Goal: Task Accomplishment & Management: Manage account settings

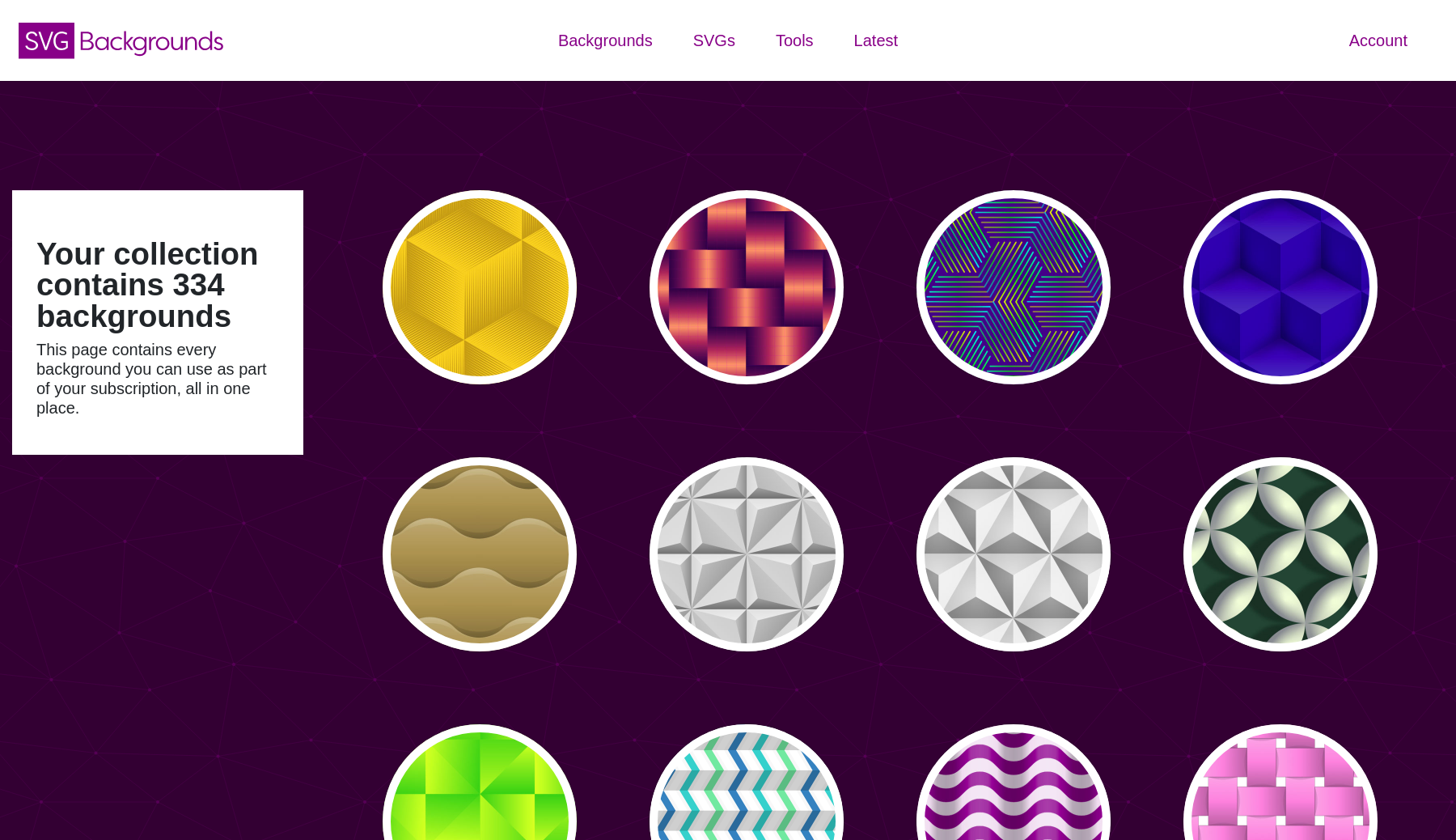
type input "#450057"
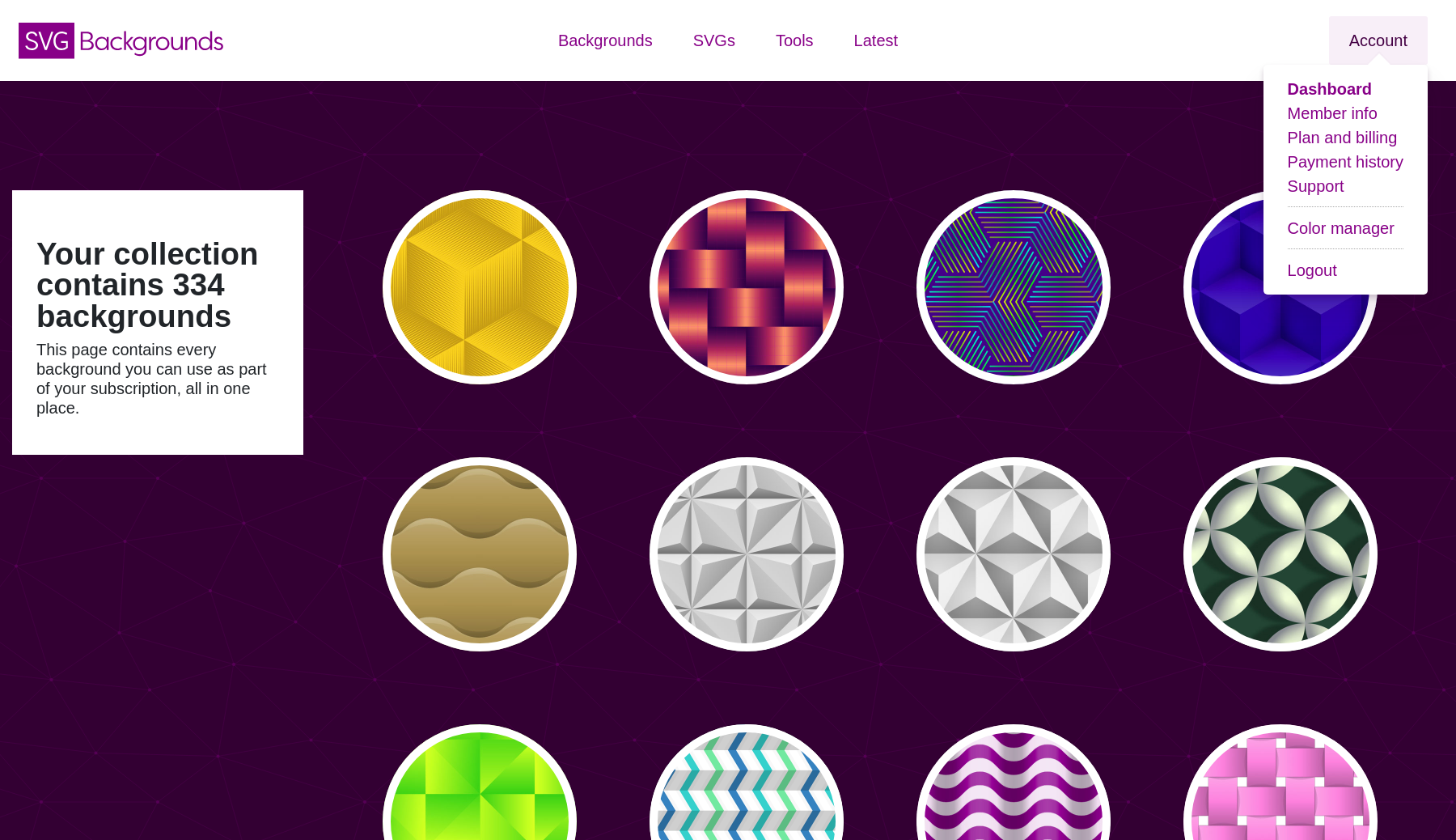
click at [1371, 44] on link "Account" at bounding box center [1378, 40] width 98 height 48
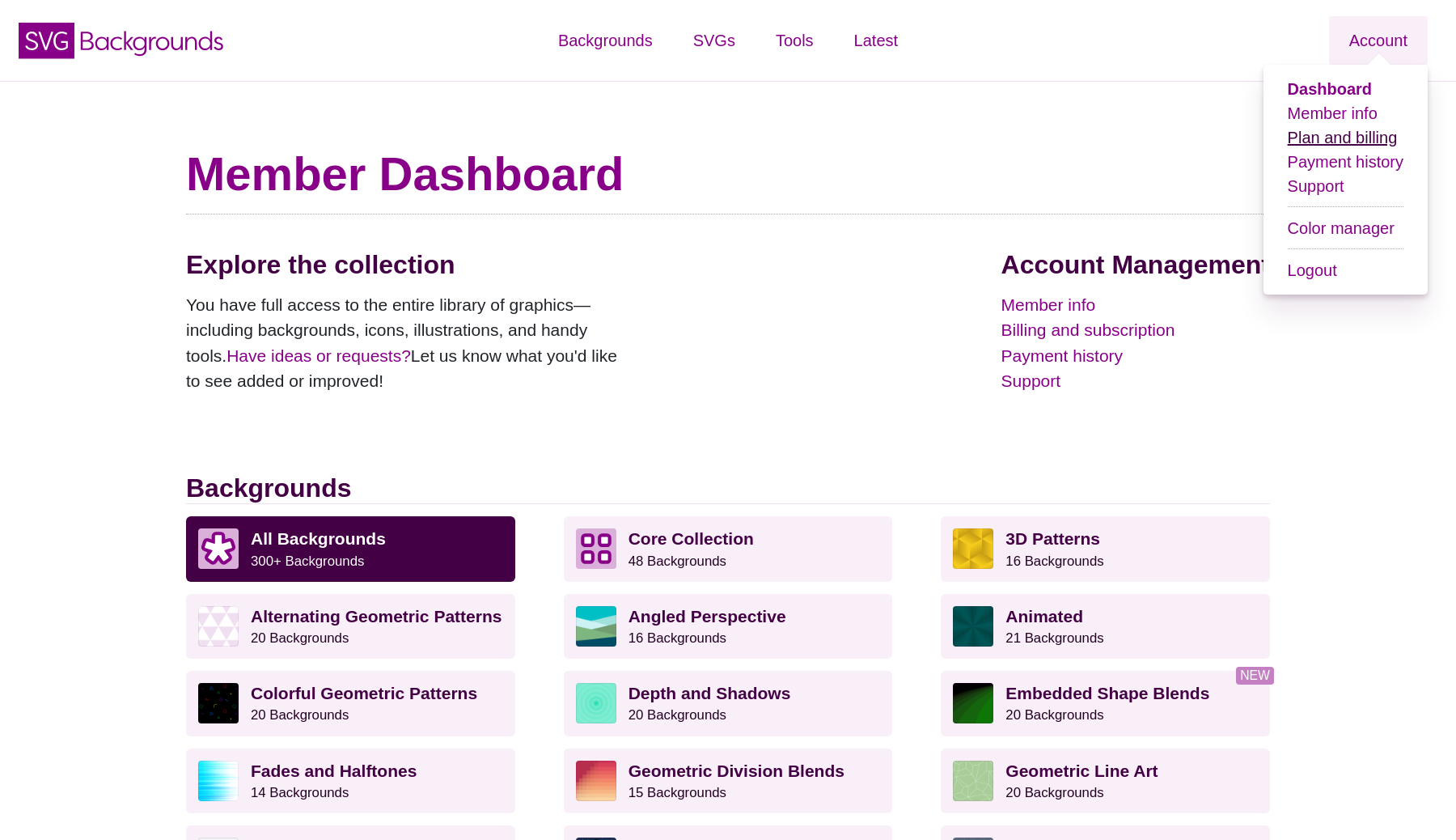
click at [1344, 139] on link "Plan and billing" at bounding box center [1343, 138] width 110 height 18
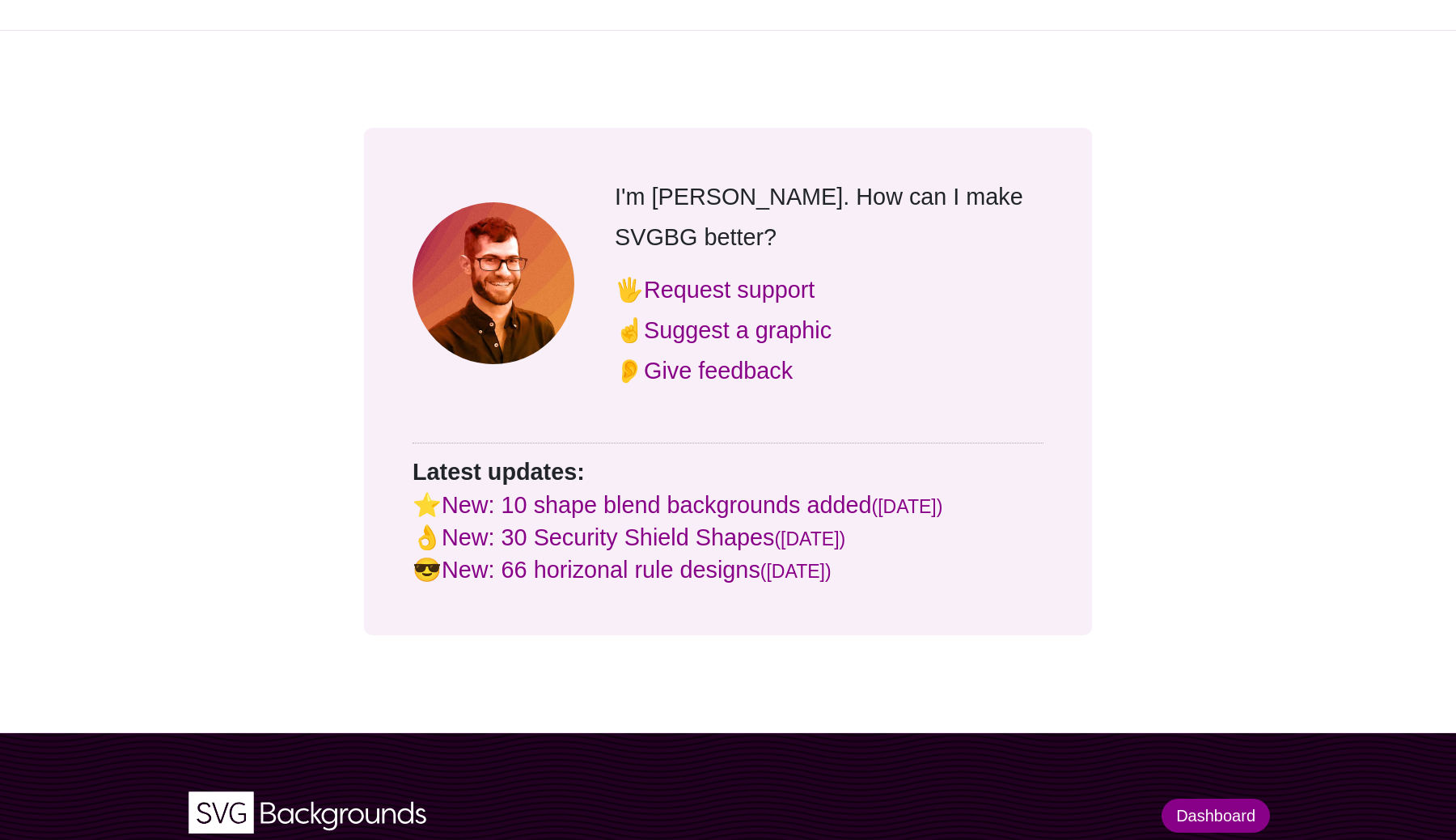
scroll to position [453, 0]
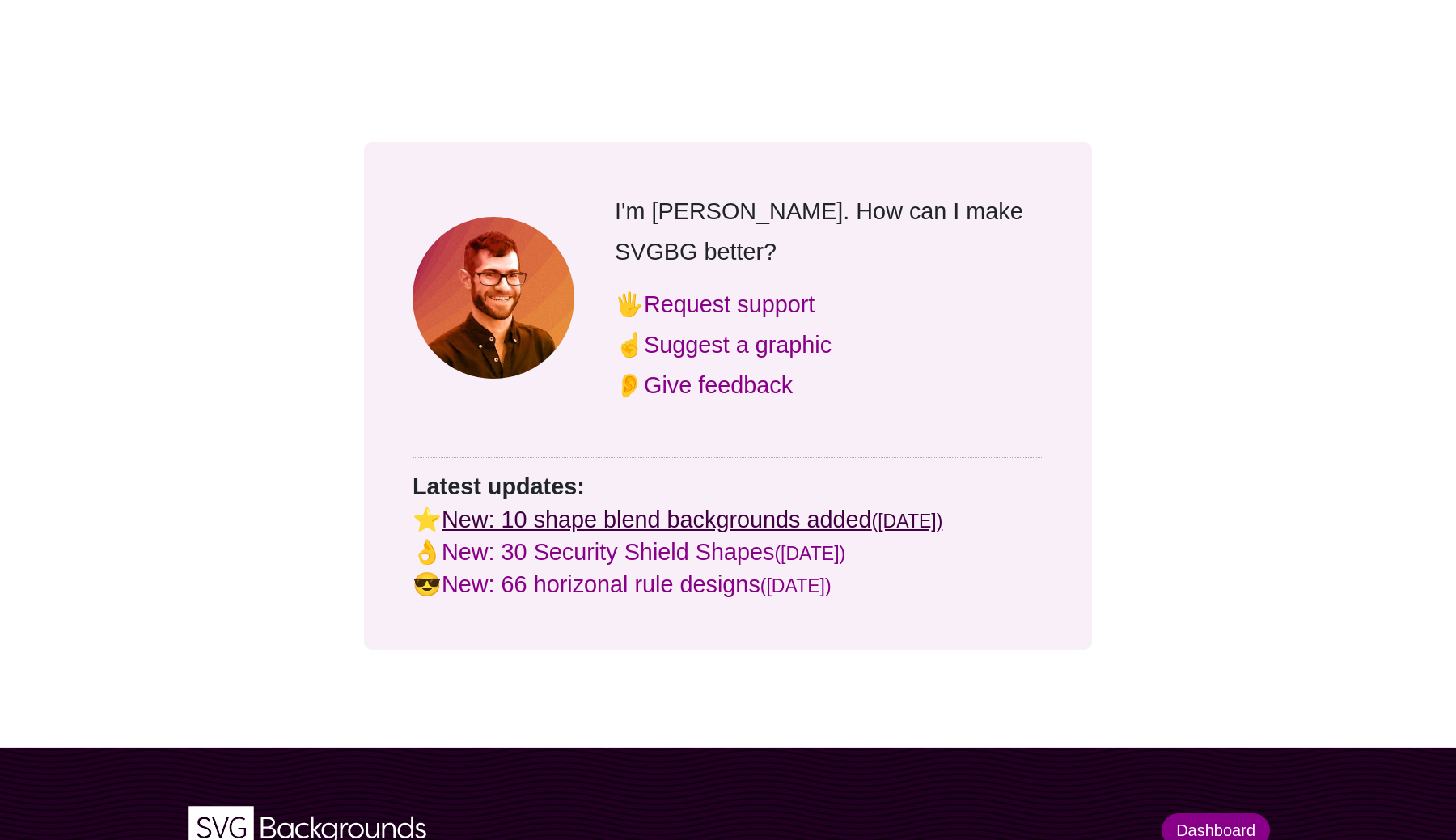
click at [773, 506] on link "New: 10 shape blend backgrounds added (Jul 31)" at bounding box center [692, 520] width 501 height 26
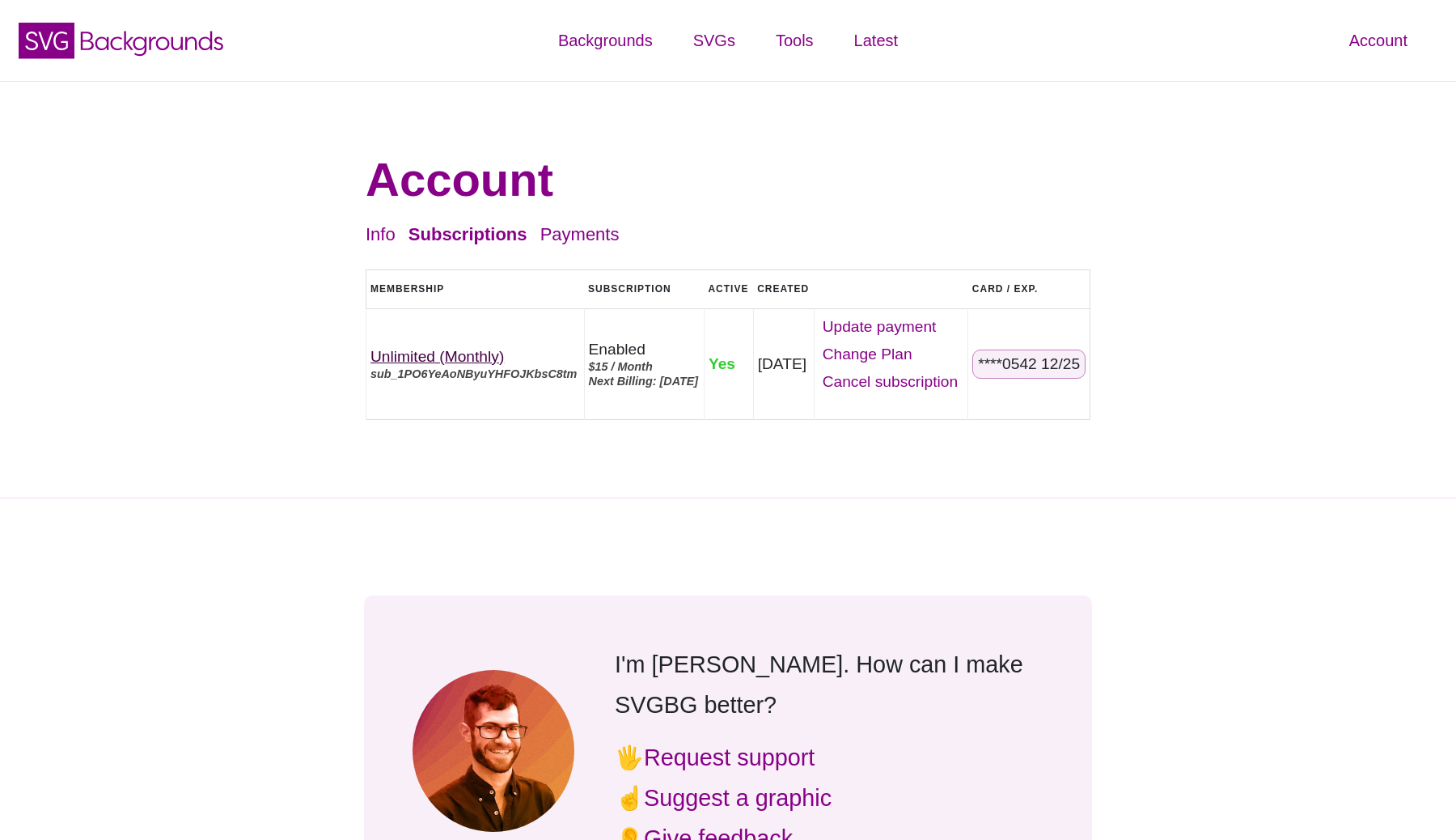
click at [460, 356] on link "Unlimited (Monthly)" at bounding box center [437, 356] width 134 height 17
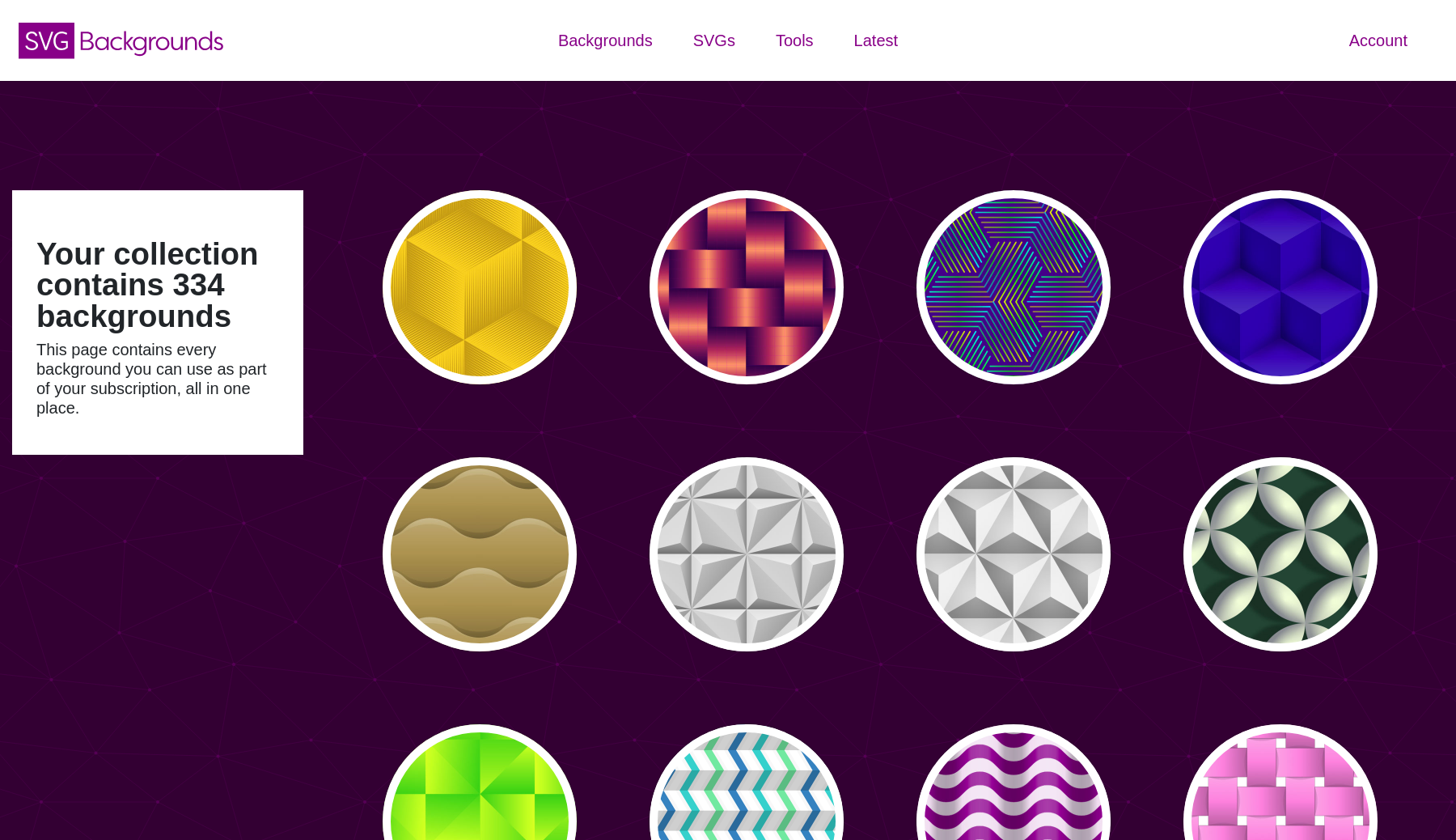
type input "#450057"
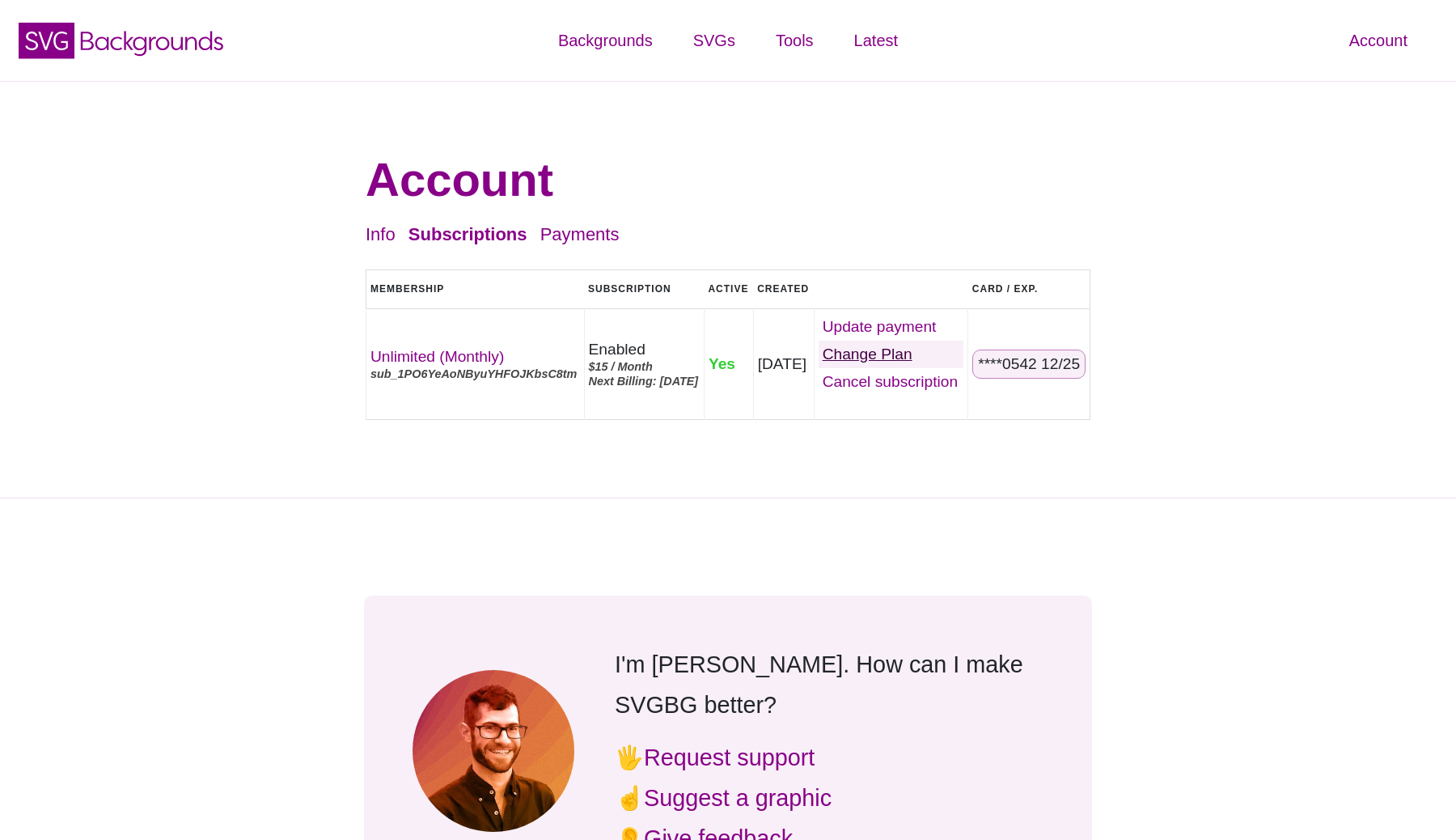
click at [891, 357] on link "Change Plan" at bounding box center [891, 355] width 146 height 28
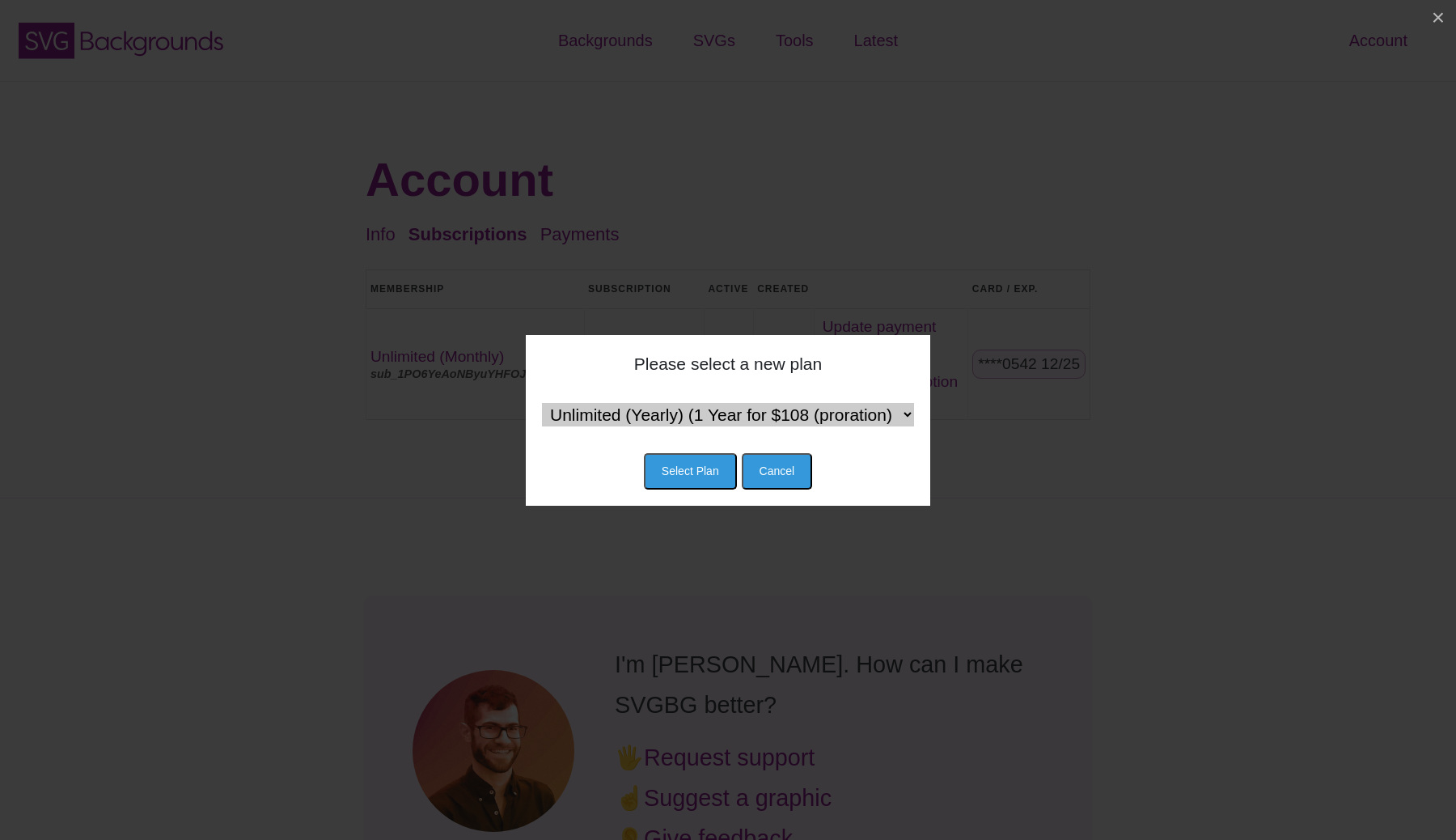
click at [910, 416] on select "Unlimited (Yearly) (1 Year for $108 (proration) then $120 / Year) Team (Monthly…" at bounding box center [728, 415] width 372 height 24
click at [779, 475] on button "Cancel" at bounding box center [778, 471] width 71 height 36
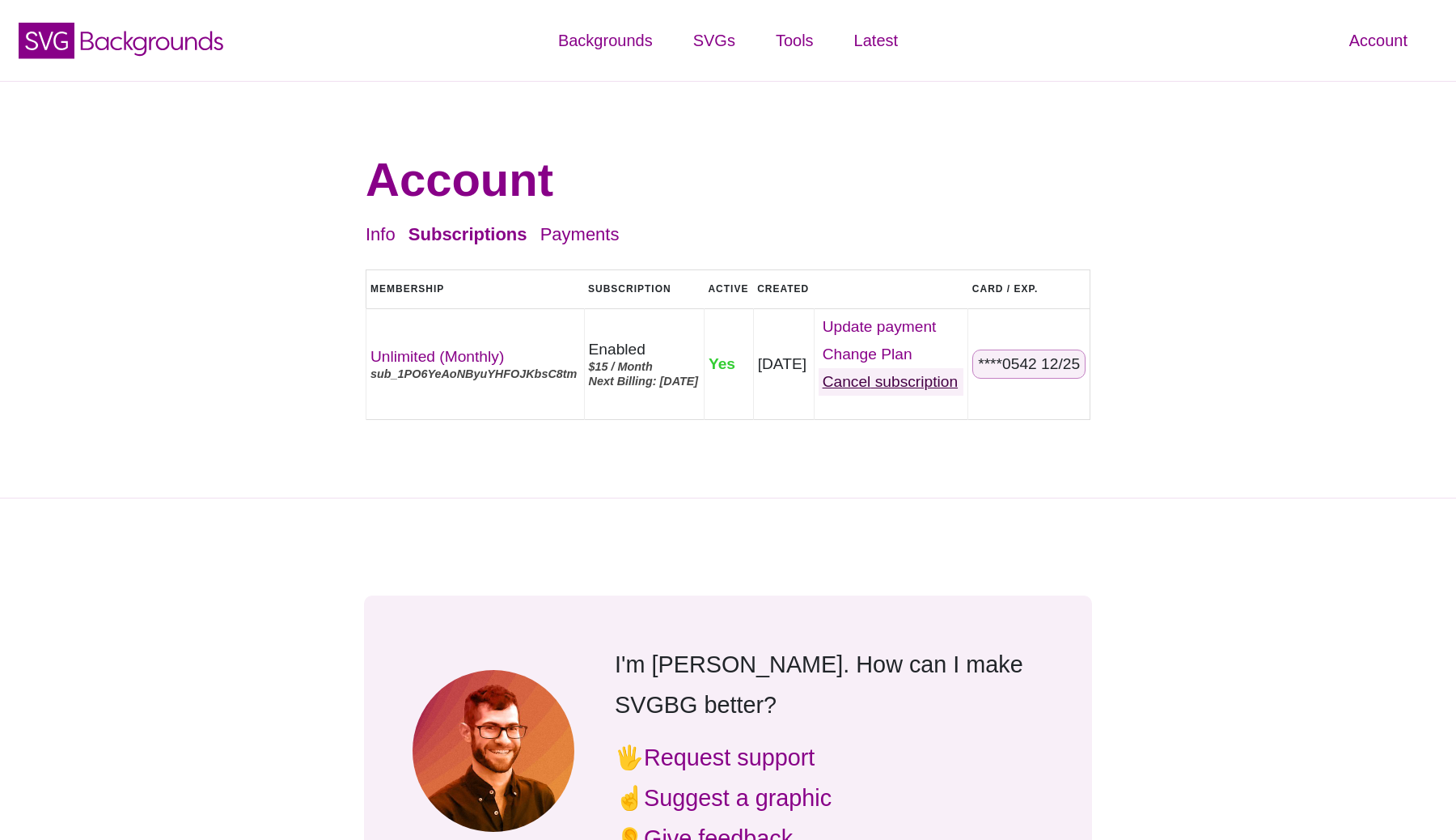
click at [908, 380] on link "Cancel" at bounding box center [891, 382] width 146 height 28
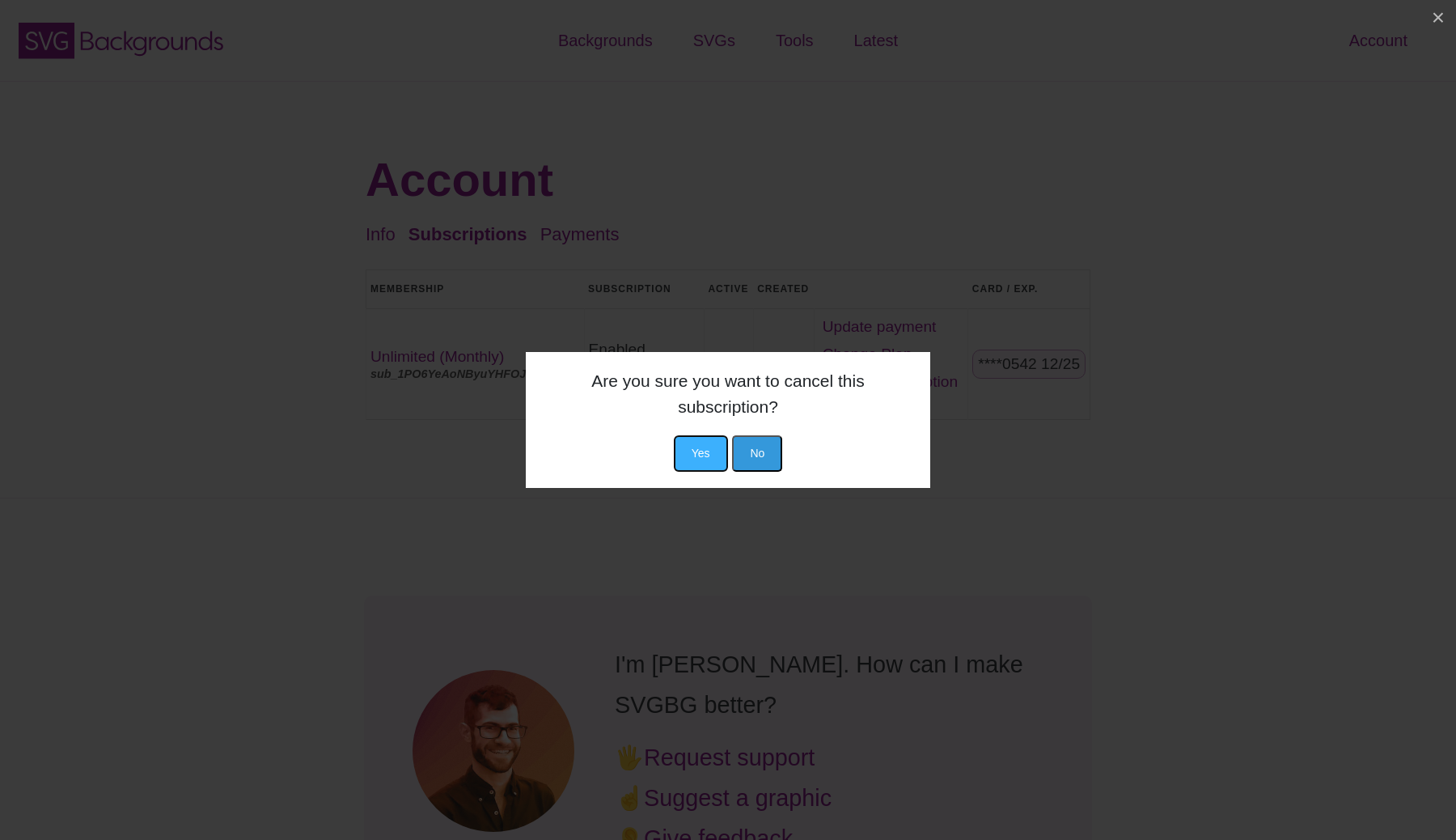
click at [707, 441] on button "Yes" at bounding box center [701, 453] width 54 height 36
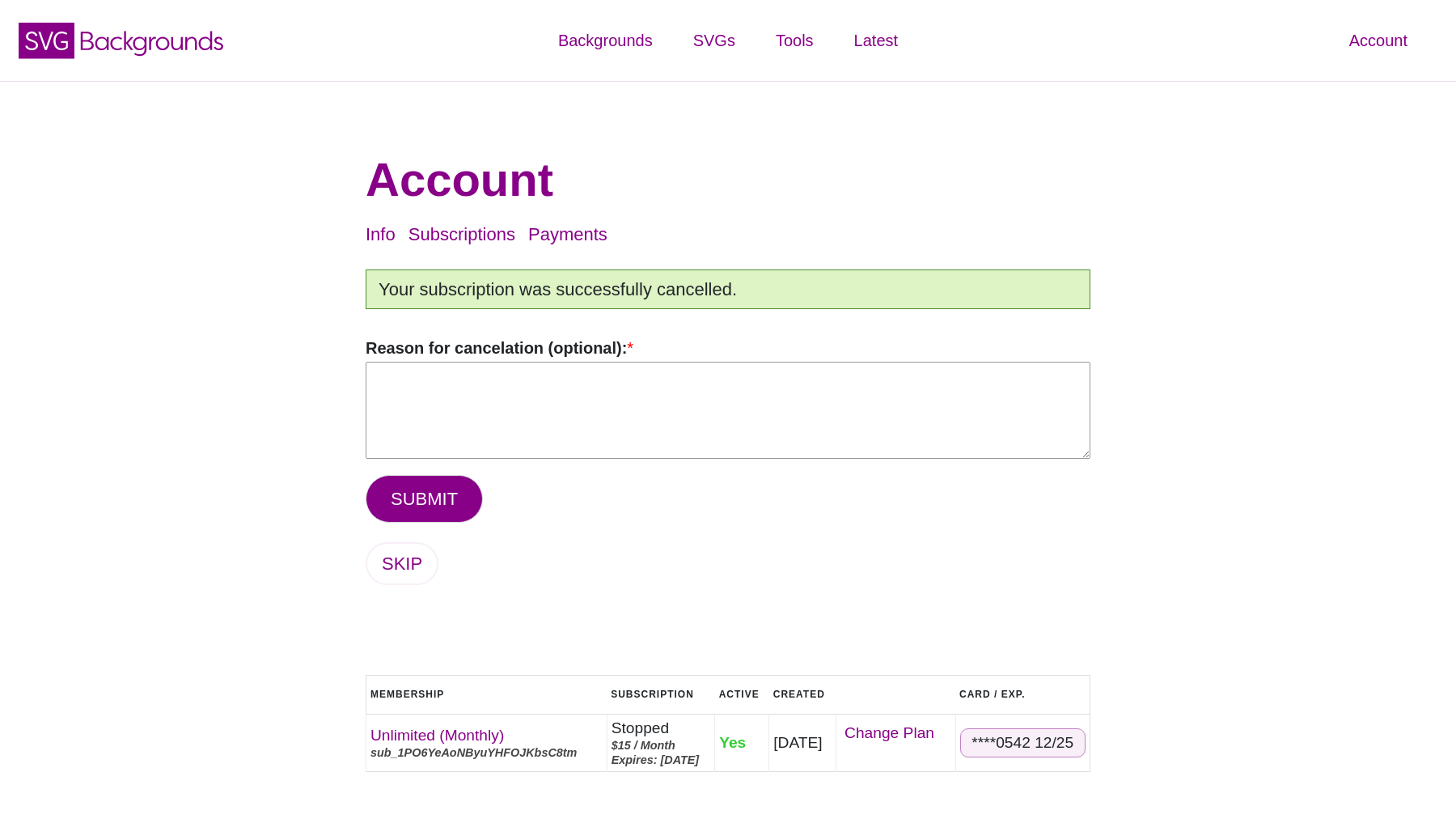
click at [584, 384] on textarea "Reason for cancelation (optional): *" at bounding box center [728, 410] width 725 height 97
type textarea "Just not in a design season. Will be back later."
click at [538, 523] on div "Account Info Subscriptions Payments Logout Your subscription was successfully c…" at bounding box center [728, 465] width 785 height 688
click at [438, 502] on button "SUBMIT" at bounding box center [424, 499] width 117 height 48
